Goal: Task Accomplishment & Management: Manage account settings

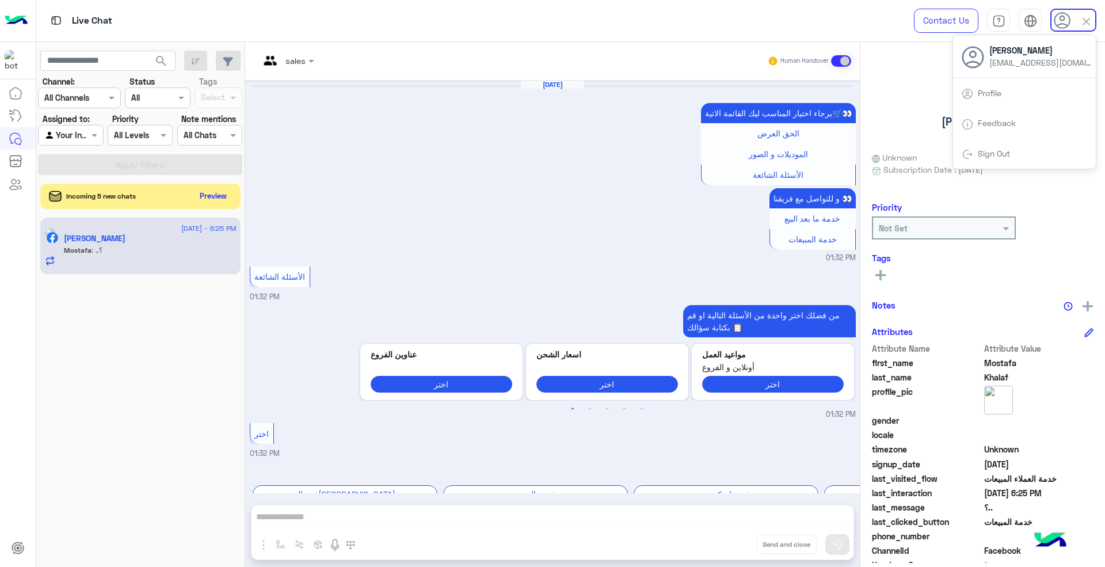
scroll to position [1041, 0]
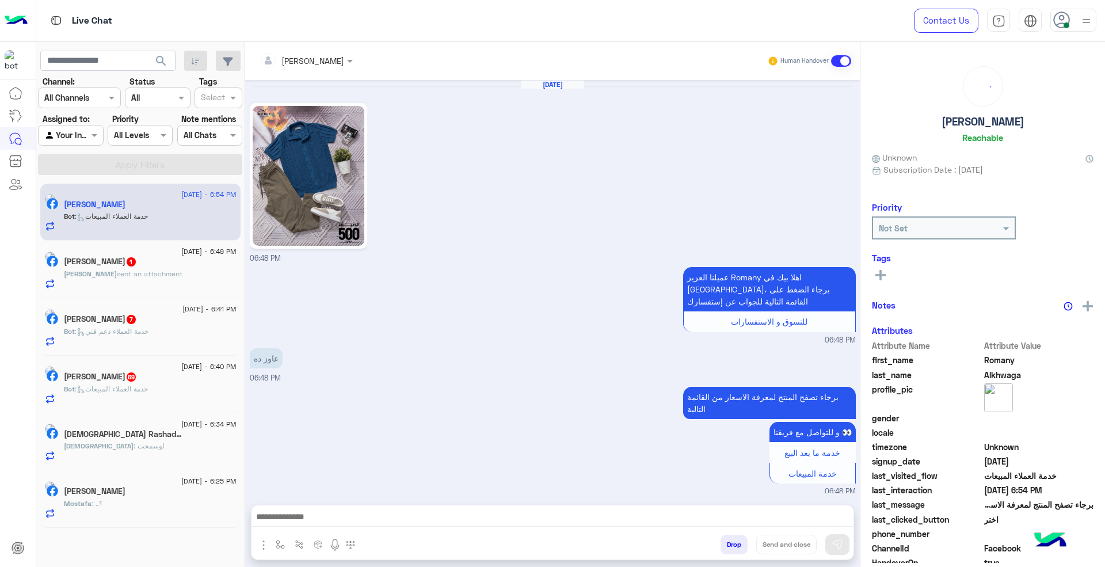
scroll to position [520, 0]
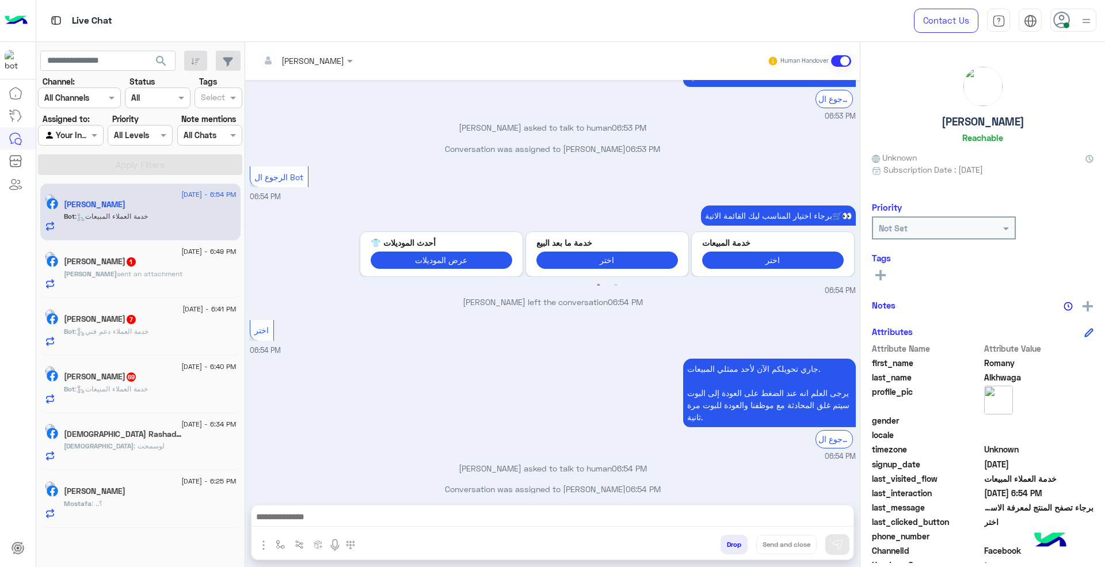
click at [1067, 23] on span at bounding box center [1067, 25] width 6 height 6
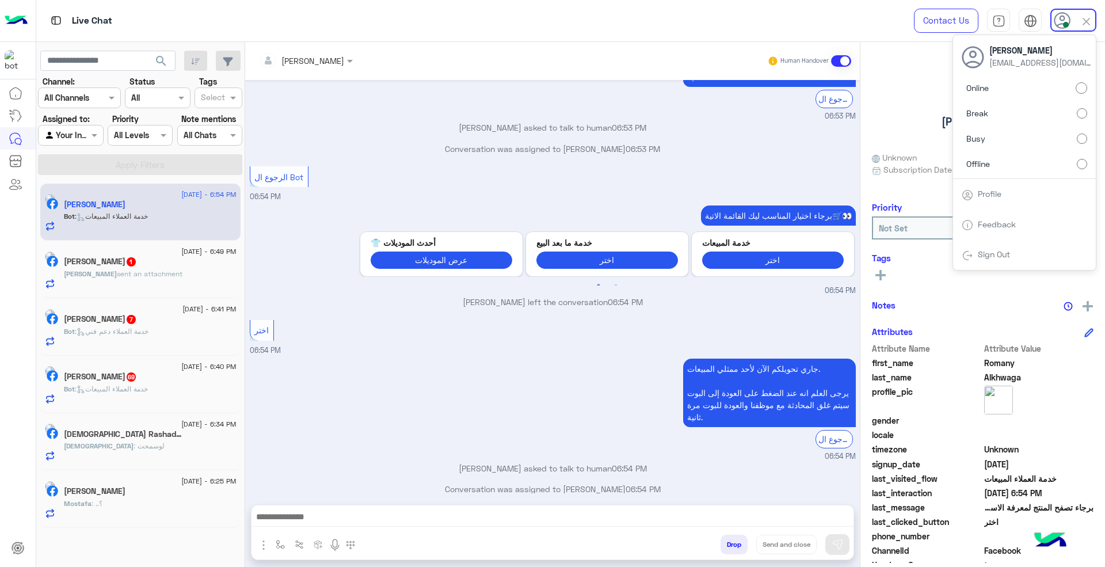
click at [1026, 162] on label "Offline" at bounding box center [1025, 163] width 126 height 21
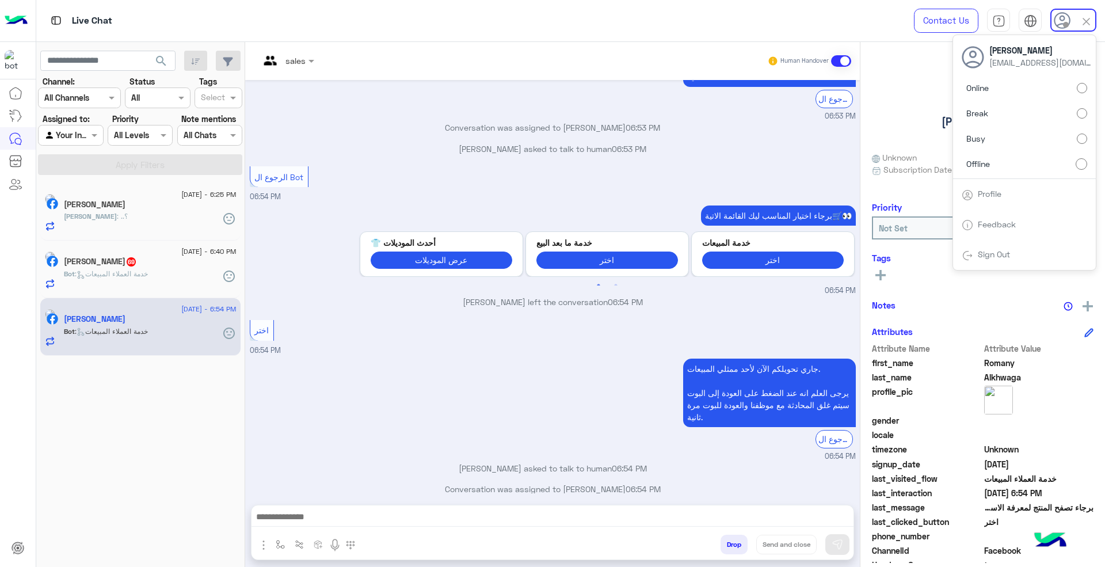
click at [286, 63] on input "text" at bounding box center [274, 61] width 28 height 12
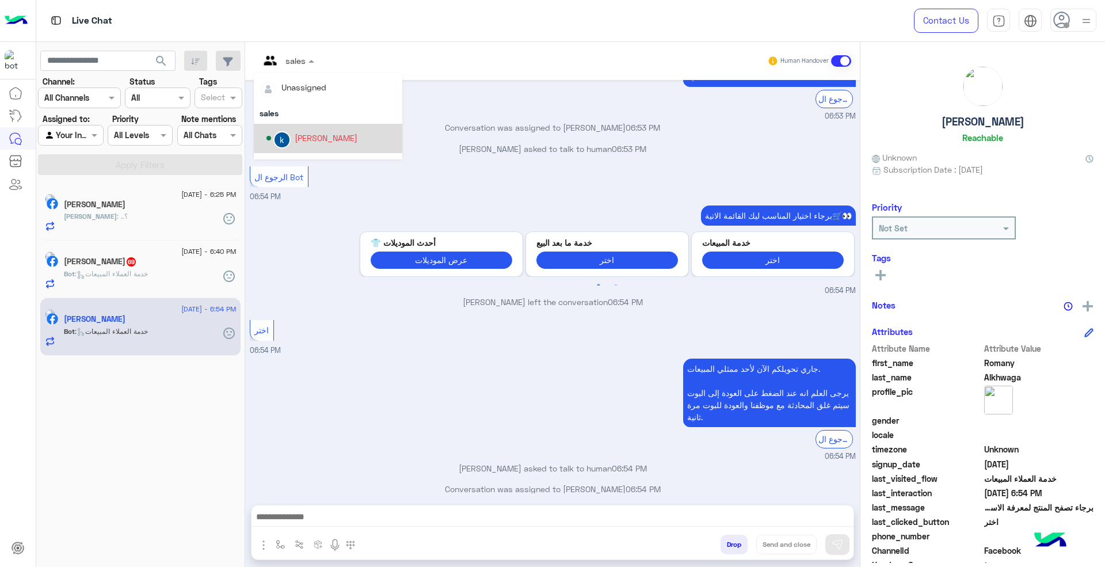
click at [313, 134] on div "khaled mohamed" at bounding box center [326, 138] width 63 height 12
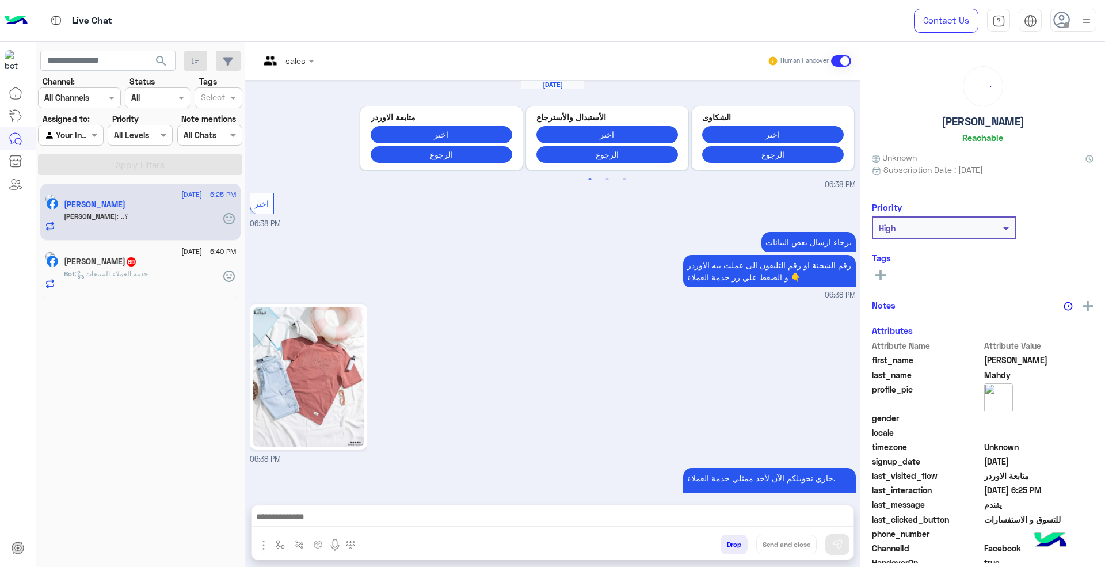
scroll to position [917, 0]
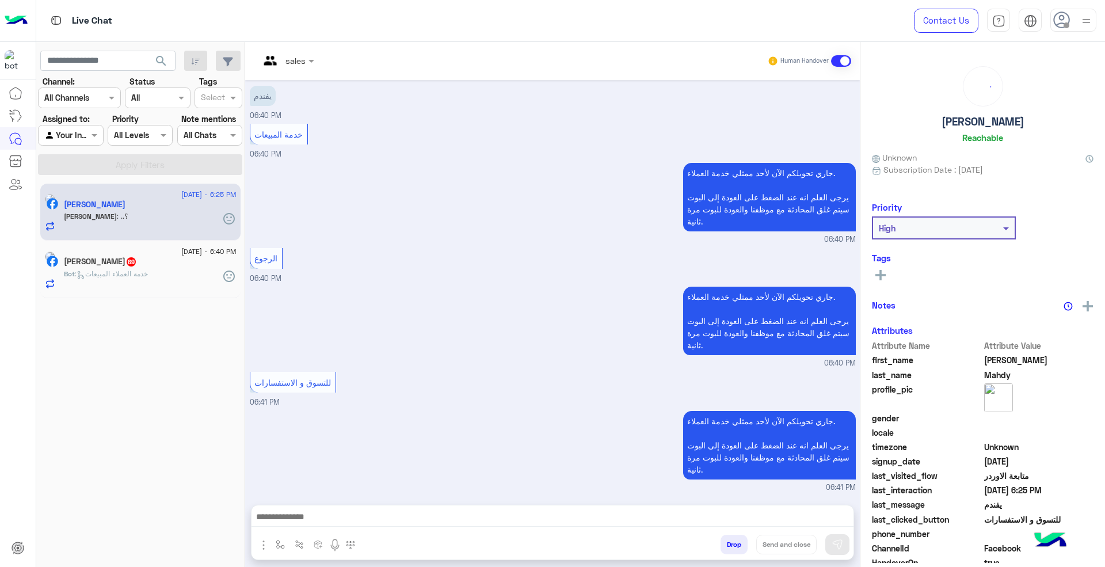
click at [295, 62] on div at bounding box center [287, 60] width 66 height 13
click at [312, 127] on div "khaled mohamed" at bounding box center [328, 138] width 149 height 29
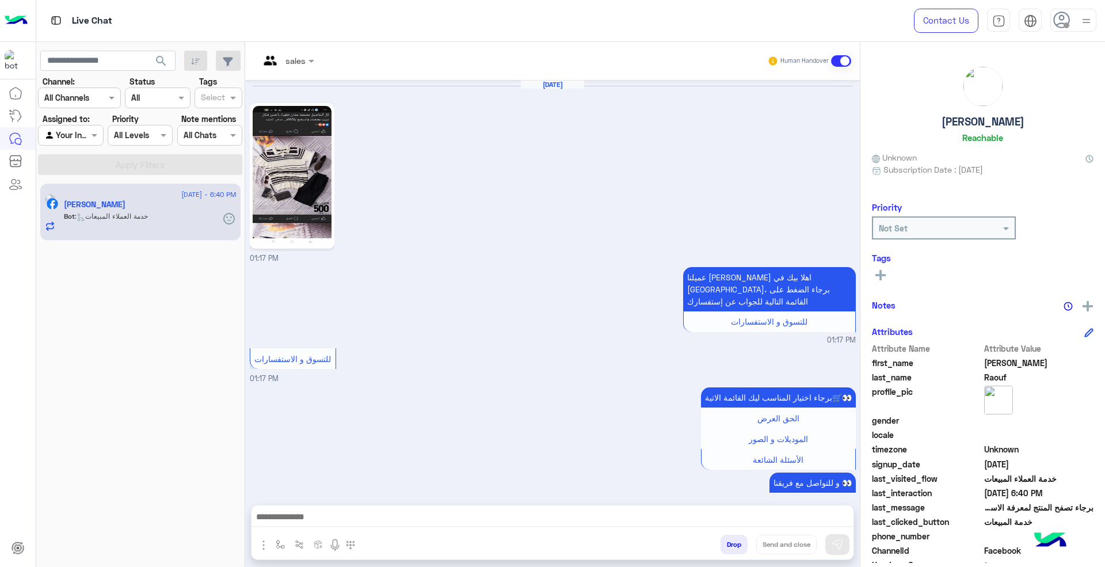
scroll to position [1628, 0]
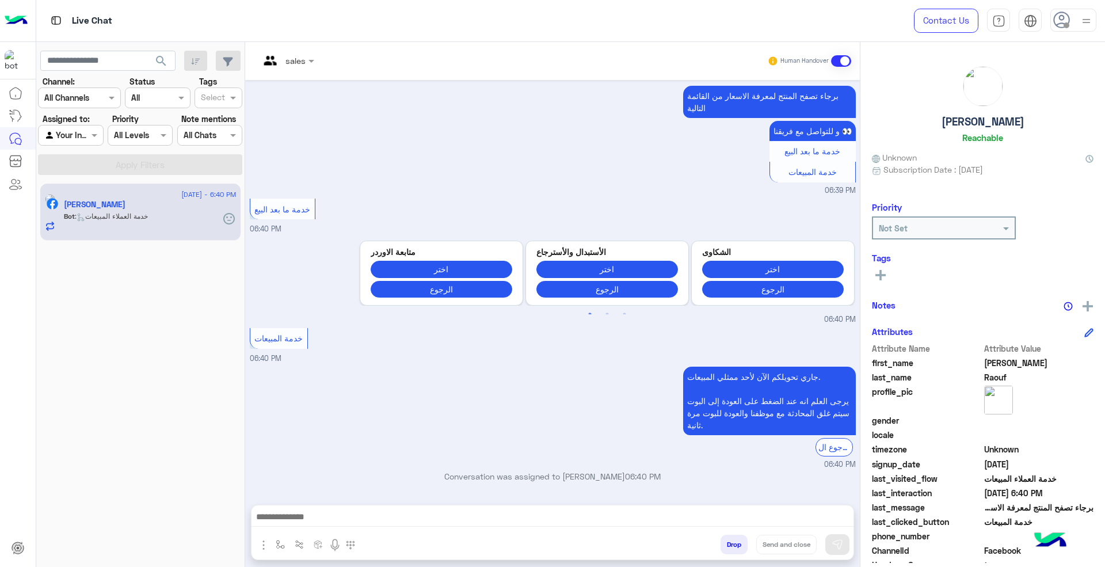
click at [292, 59] on div at bounding box center [287, 60] width 66 height 13
click at [320, 130] on div "khaled mohamed" at bounding box center [332, 138] width 130 height 20
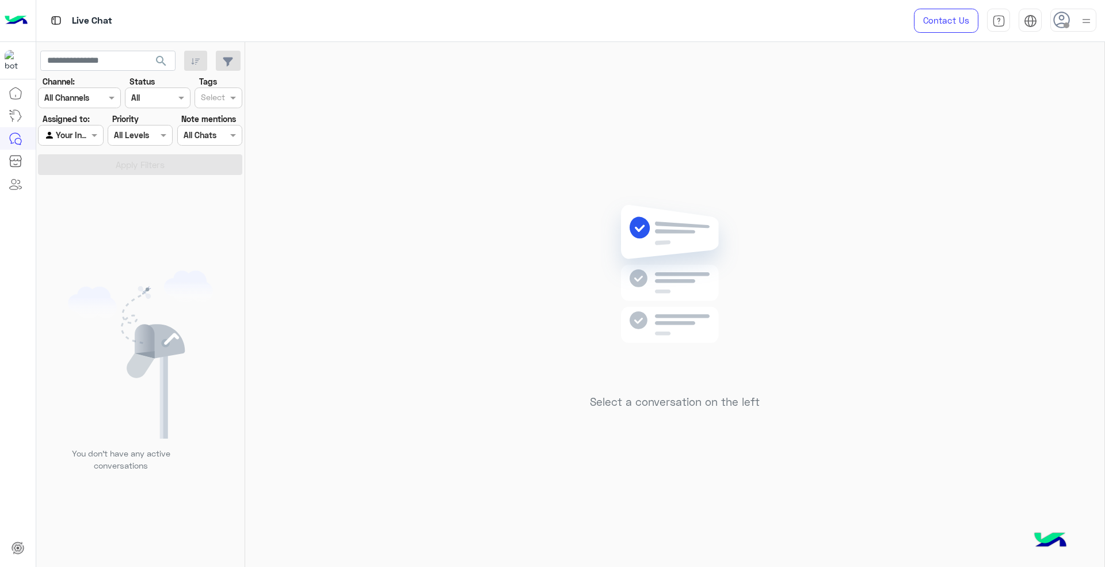
click at [1062, 21] on icon at bounding box center [1062, 20] width 17 height 17
click at [1014, 249] on span "Sign Out" at bounding box center [994, 254] width 41 height 10
click at [975, 256] on span "Sign Out" at bounding box center [994, 254] width 41 height 10
click at [1025, 257] on div "Sign Out" at bounding box center [1024, 255] width 143 height 31
click at [993, 256] on link "Sign Out" at bounding box center [994, 254] width 32 height 10
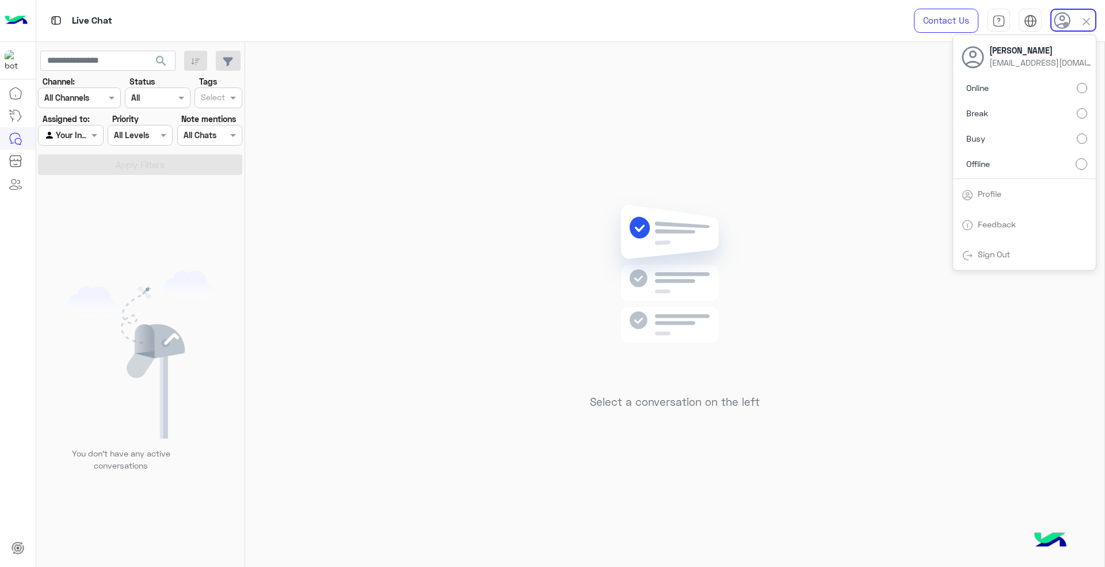
click at [972, 240] on div "Sign Out" at bounding box center [1024, 255] width 143 height 31
click at [978, 258] on link "Sign Out" at bounding box center [994, 254] width 32 height 10
click at [979, 258] on link "Sign Out" at bounding box center [994, 254] width 32 height 10
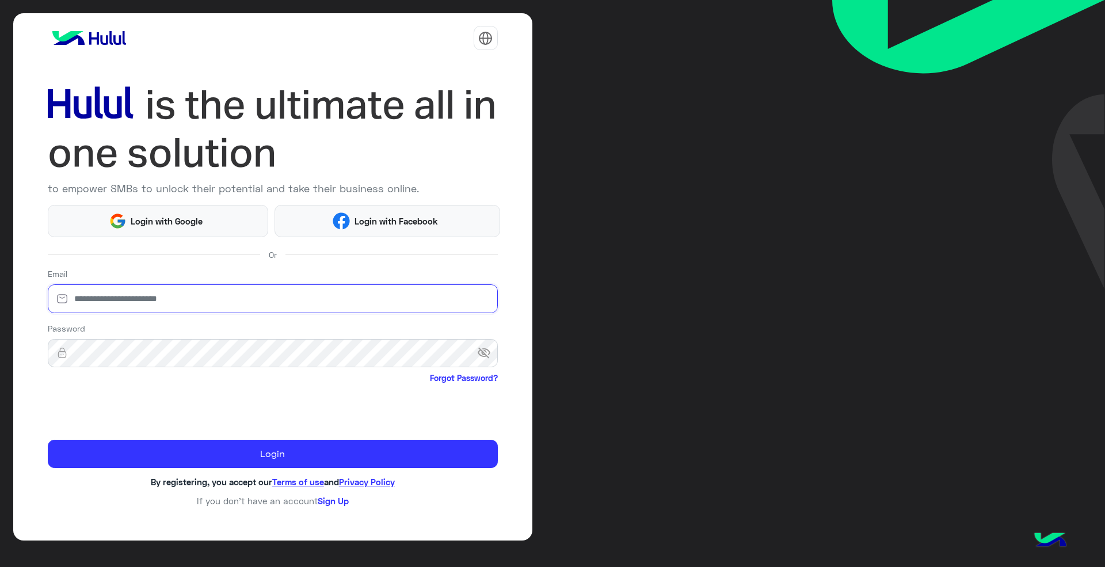
type input "**********"
